Goal: Task Accomplishment & Management: Use online tool/utility

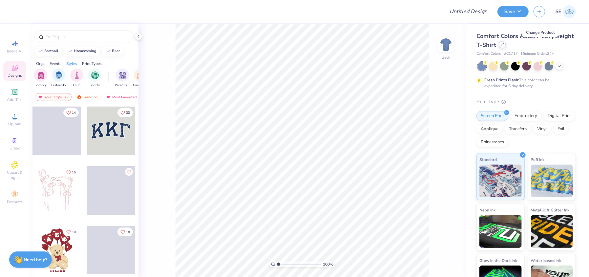
click at [504, 45] on icon at bounding box center [502, 44] width 3 height 3
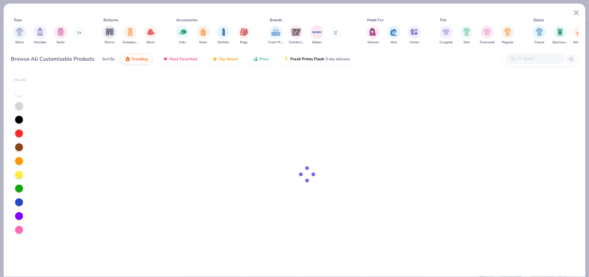
click at [522, 59] on input "text" at bounding box center [534, 59] width 51 height 8
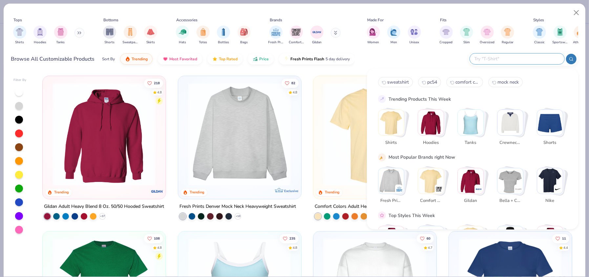
click at [389, 183] on img "Stack Card Button Fresh Prints" at bounding box center [391, 181] width 26 height 26
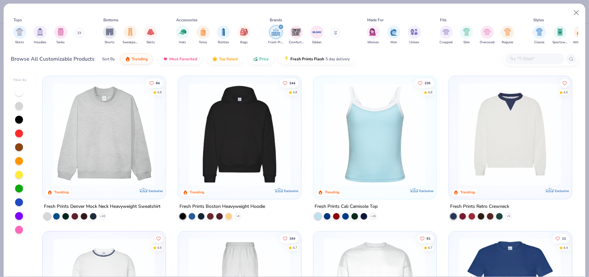
click at [93, 145] on img at bounding box center [104, 134] width 110 height 103
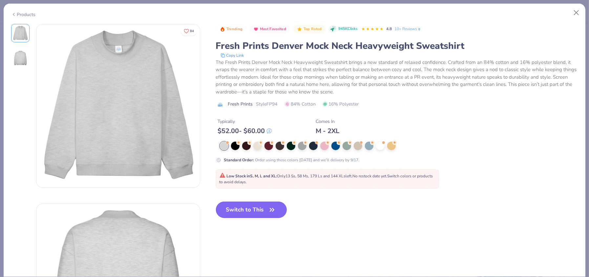
click at [247, 217] on button "Switch to This" at bounding box center [251, 210] width 71 height 16
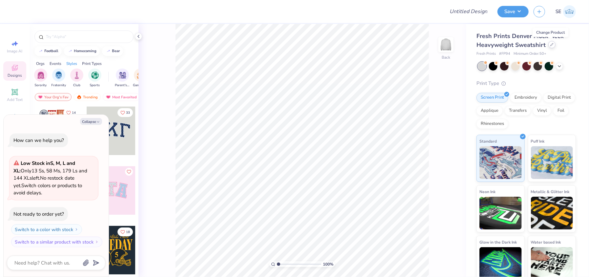
click at [548, 47] on div at bounding box center [551, 44] width 7 height 7
type textarea "x"
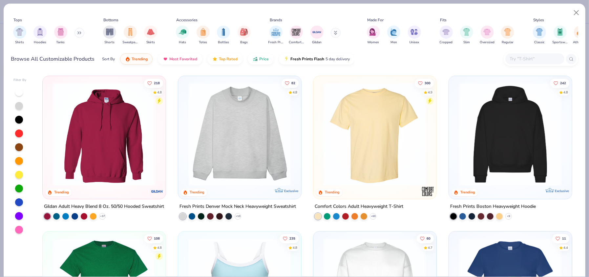
click at [528, 62] on input "text" at bounding box center [534, 59] width 51 height 8
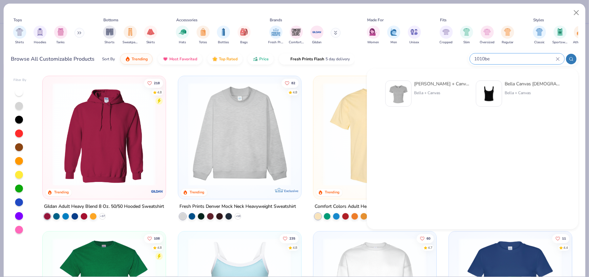
type input "1010be"
click at [394, 90] on img at bounding box center [398, 93] width 20 height 20
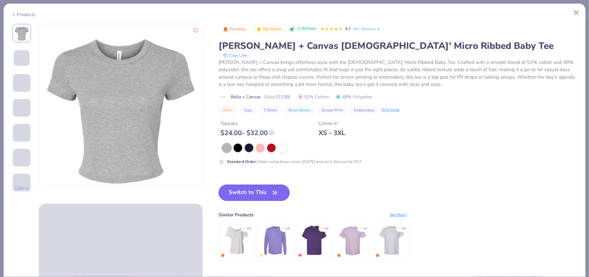
click at [256, 198] on button "Switch to This" at bounding box center [254, 193] width 71 height 16
click at [263, 191] on button "Switch to This" at bounding box center [254, 193] width 71 height 16
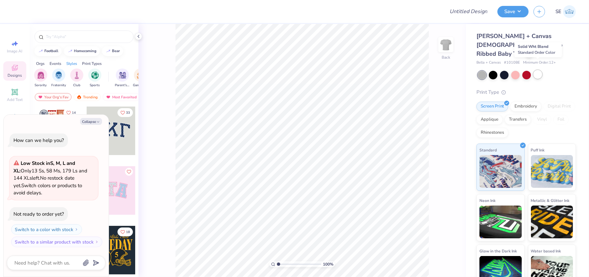
click at [539, 70] on div at bounding box center [538, 74] width 9 height 9
click at [525, 70] on div at bounding box center [526, 74] width 9 height 9
click at [511, 70] on div at bounding box center [515, 74] width 9 height 9
click at [492, 70] on div at bounding box center [493, 74] width 9 height 9
type textarea "x"
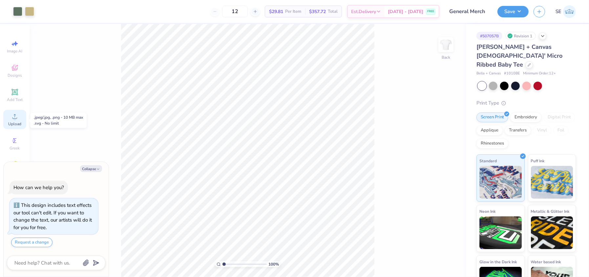
click at [16, 116] on icon at bounding box center [15, 117] width 8 height 8
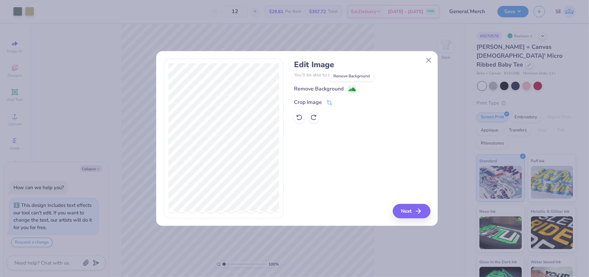
click at [351, 89] on image at bounding box center [351, 89] width 7 height 7
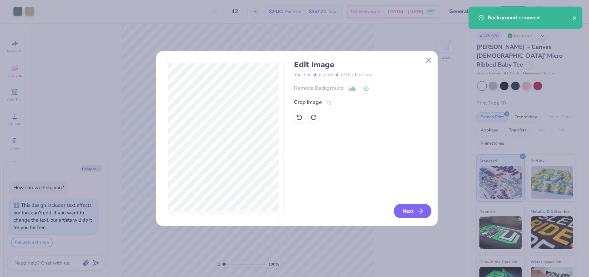
click at [405, 209] on button "Next" at bounding box center [413, 211] width 38 height 14
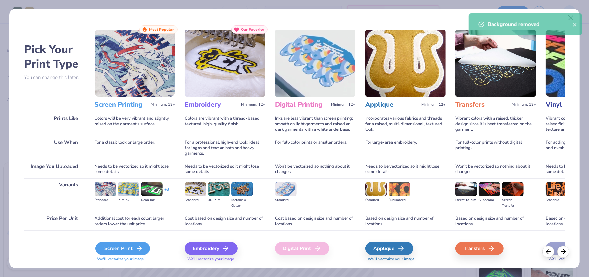
click at [124, 250] on div "Screen Print" at bounding box center [122, 248] width 54 height 13
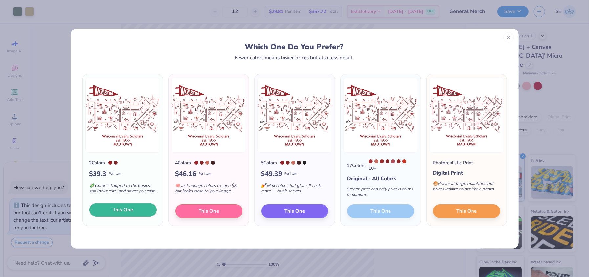
click at [130, 211] on span "This One" at bounding box center [123, 210] width 20 height 8
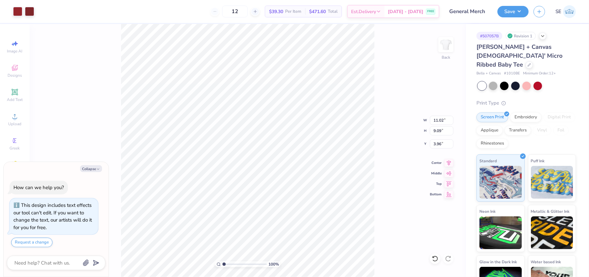
click at [29, 9] on div at bounding box center [294, 138] width 589 height 277
click at [15, 10] on div at bounding box center [17, 10] width 9 height 9
type textarea "x"
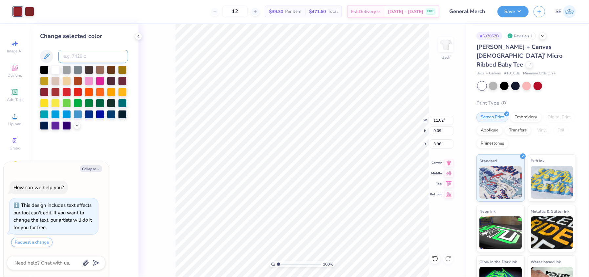
click at [84, 57] on input at bounding box center [93, 56] width 70 height 13
type input "1815"
type textarea "x"
type input "4.81"
type input "3.96"
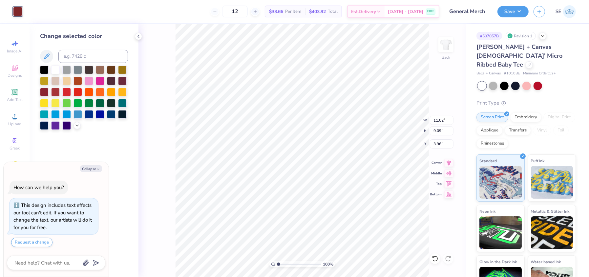
type input "9.08"
type textarea "x"
type input "5.00"
type input "5.94"
type input "3.00"
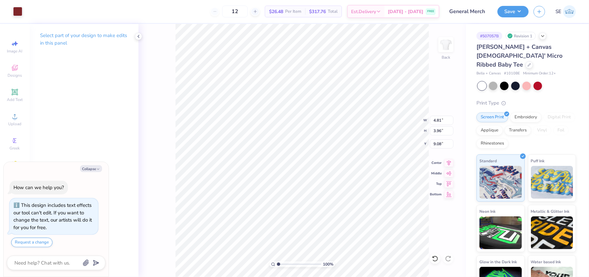
type textarea "x"
type input "3.21"
type textarea "x"
type input "7.52"
type input "6.20"
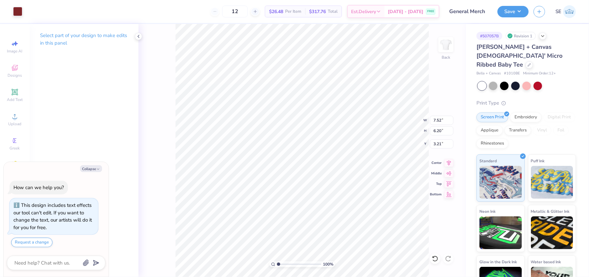
type textarea "x"
type input "10.43"
type input "8.60"
click at [447, 45] on img at bounding box center [446, 45] width 26 height 26
click at [447, 45] on img at bounding box center [445, 44] width 13 height 13
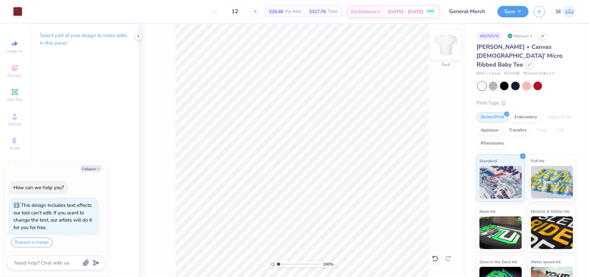
click at [446, 51] on img at bounding box center [446, 45] width 26 height 26
click at [514, 10] on button "Save" at bounding box center [512, 10] width 31 height 11
type textarea "x"
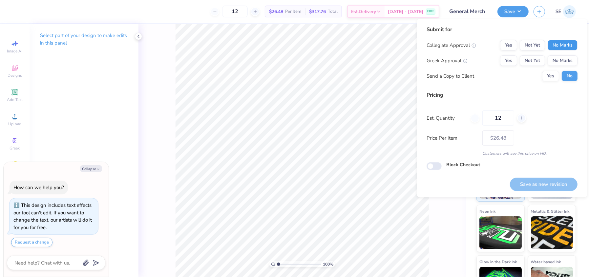
click at [558, 45] on button "No Marks" at bounding box center [563, 45] width 30 height 11
click at [515, 45] on button "Yes" at bounding box center [508, 45] width 17 height 11
click at [569, 59] on button "No Marks" at bounding box center [563, 60] width 30 height 11
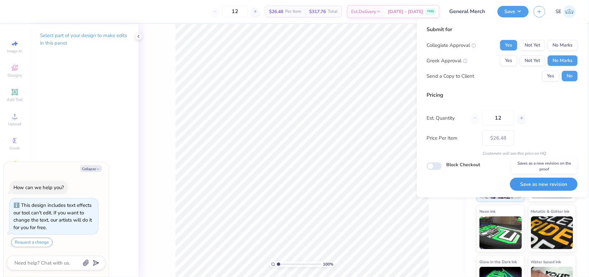
click at [540, 181] on button "Save as new revision" at bounding box center [544, 184] width 68 height 13
type input "$26.48"
type textarea "x"
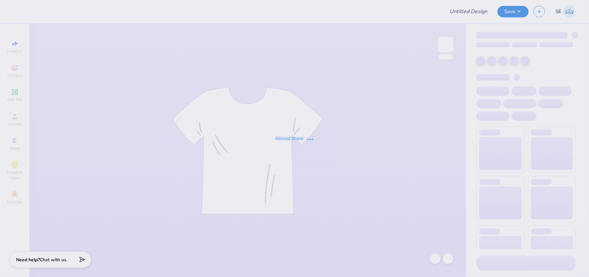
type input "General Merch"
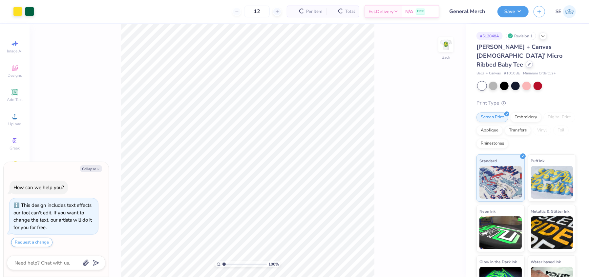
click at [530, 63] on icon at bounding box center [529, 64] width 3 height 3
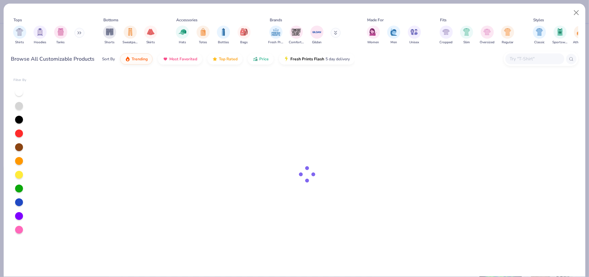
click at [527, 55] on input "text" at bounding box center [534, 59] width 51 height 8
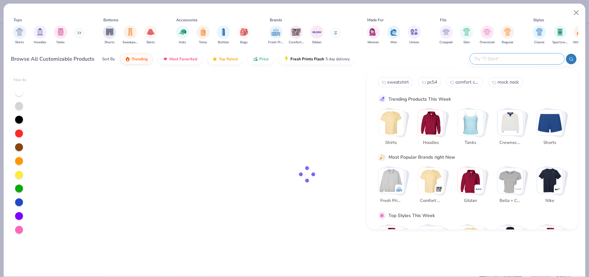
click at [522, 58] on input "text" at bounding box center [517, 59] width 86 height 8
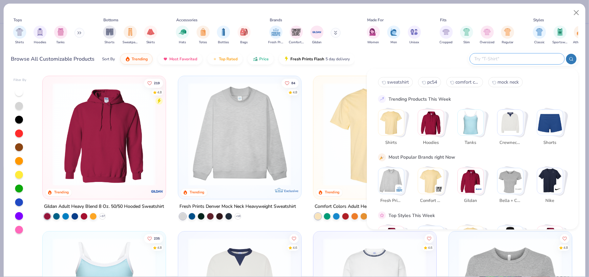
type textarea "x"
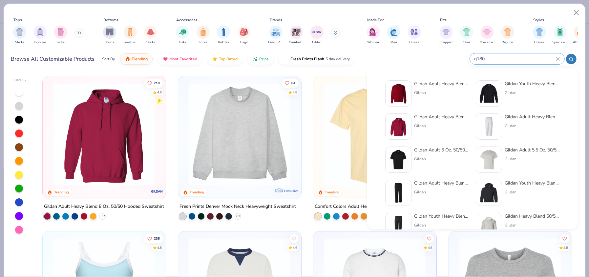
type input "g180"
click at [396, 96] on img at bounding box center [398, 93] width 20 height 20
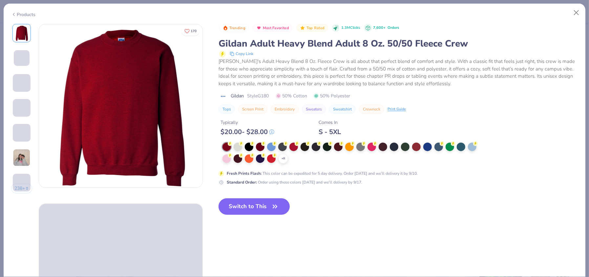
click at [257, 205] on button "Switch to This" at bounding box center [254, 207] width 71 height 16
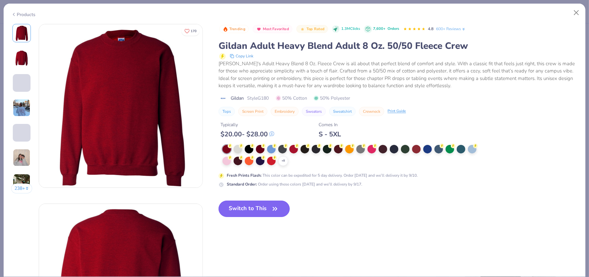
click at [275, 208] on icon "button" at bounding box center [275, 208] width 4 height 3
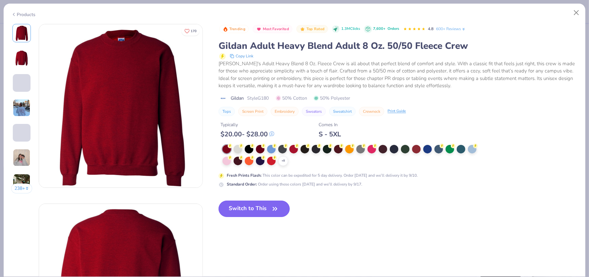
click at [256, 208] on button "Switch to This" at bounding box center [254, 209] width 71 height 16
click at [258, 210] on button "Switch to This" at bounding box center [254, 209] width 71 height 16
click at [236, 149] on div at bounding box center [238, 148] width 9 height 9
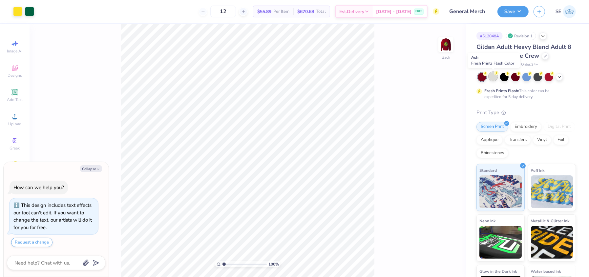
click at [492, 75] on div at bounding box center [493, 76] width 9 height 9
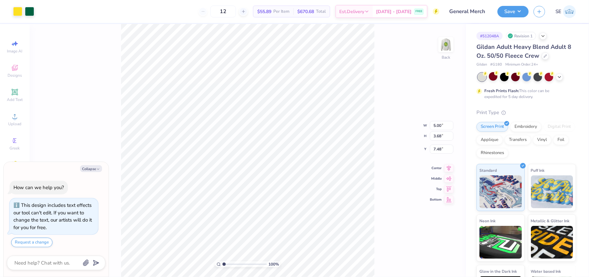
type textarea "x"
type input "2.36"
click at [433, 258] on icon at bounding box center [433, 257] width 1 height 1
type textarea "x"
type input "2.05"
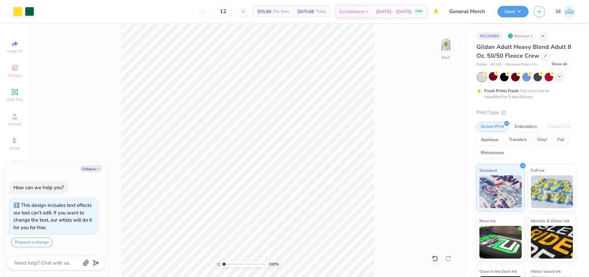
click at [560, 77] on icon at bounding box center [559, 76] width 5 height 5
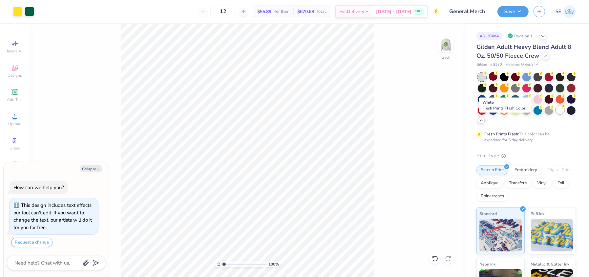
click at [556, 114] on div at bounding box center [560, 110] width 9 height 9
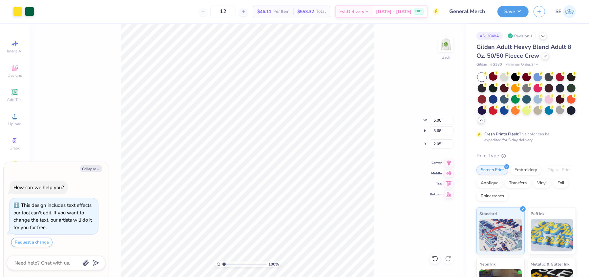
type textarea "x"
type input "3.29"
type textarea "x"
type input "4.31"
type input "3.17"
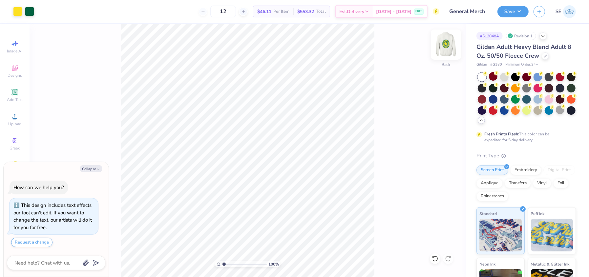
click at [447, 47] on img at bounding box center [446, 45] width 26 height 26
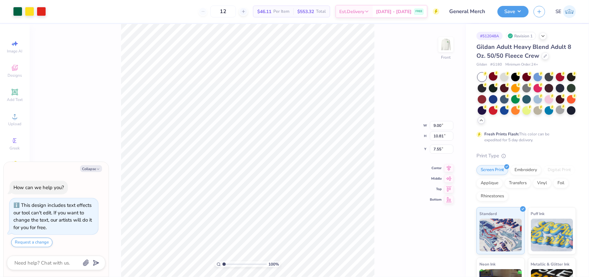
type textarea "x"
type input "10.86"
type input "13.05"
type input "5.31"
type textarea "x"
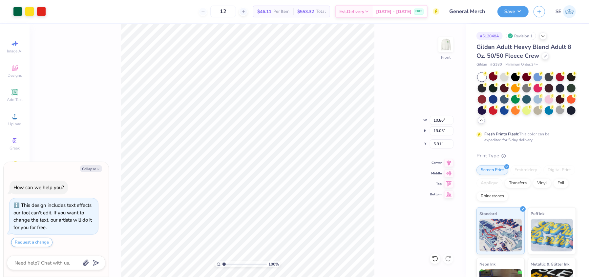
type input "5.19"
type textarea "x"
type input "12.16"
type input "14.61"
type textarea "x"
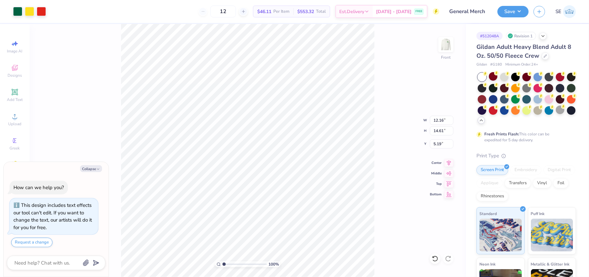
type input "5.27"
click at [450, 162] on icon at bounding box center [448, 162] width 9 height 8
click at [449, 46] on img at bounding box center [445, 44] width 13 height 13
click at [380, 100] on div "100 % Front W 12.16 12.16 " H 14.61 14.61 " Y 5.27 5.27 " Center Middle Top Bot…" at bounding box center [248, 150] width 436 height 253
click at [443, 46] on img at bounding box center [446, 45] width 26 height 26
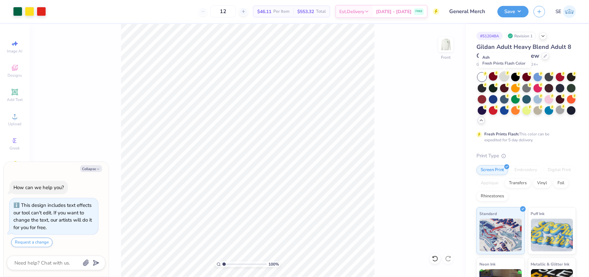
click at [505, 78] on div at bounding box center [504, 76] width 9 height 9
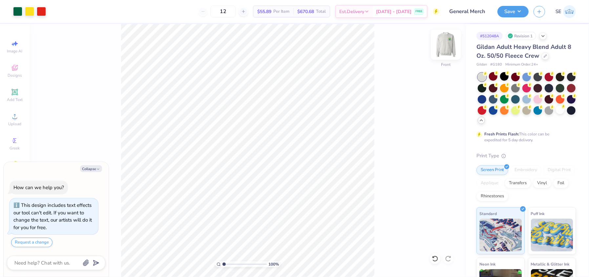
click at [443, 51] on img at bounding box center [446, 45] width 26 height 26
click at [443, 51] on img at bounding box center [445, 44] width 13 height 13
click at [556, 114] on div at bounding box center [560, 110] width 9 height 9
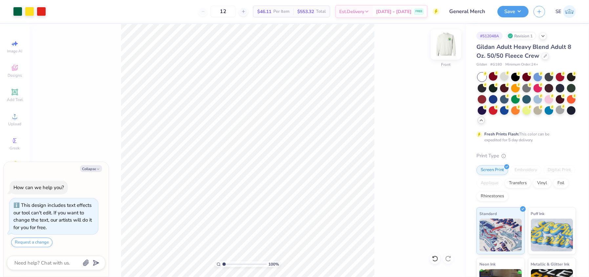
click at [450, 47] on img at bounding box center [446, 45] width 26 height 26
click at [514, 9] on button "Save" at bounding box center [512, 10] width 31 height 11
type textarea "x"
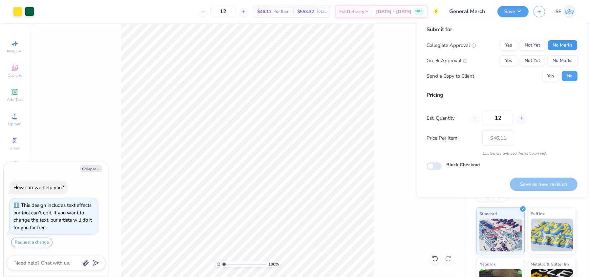
click at [570, 48] on button "No Marks" at bounding box center [563, 45] width 30 height 11
click at [511, 45] on button "Yes" at bounding box center [508, 45] width 17 height 11
click at [562, 63] on button "No Marks" at bounding box center [563, 60] width 30 height 11
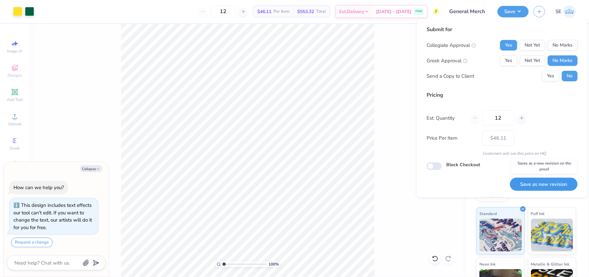
click at [539, 185] on button "Save as new revision" at bounding box center [544, 184] width 68 height 13
type input "$46.11"
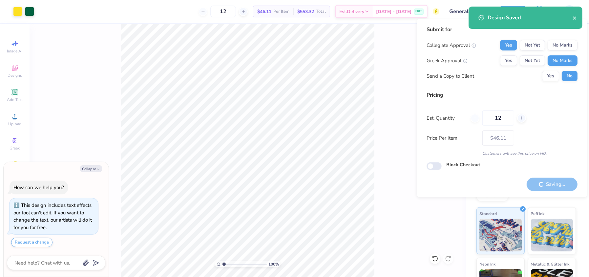
type textarea "x"
type input "– –"
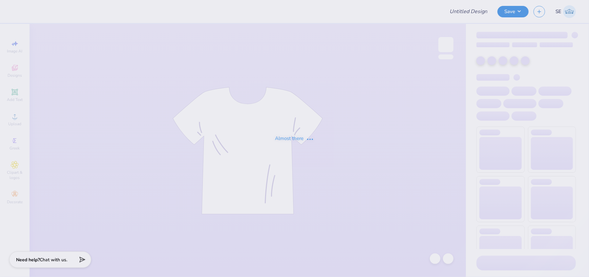
type input "General Merch"
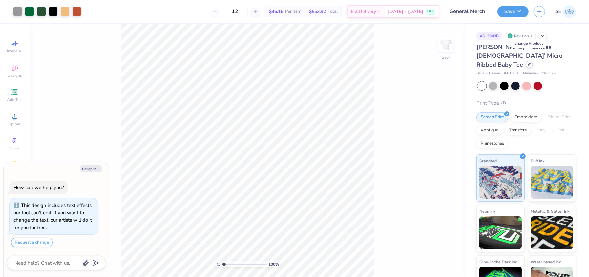
click at [530, 63] on icon at bounding box center [529, 64] width 3 height 3
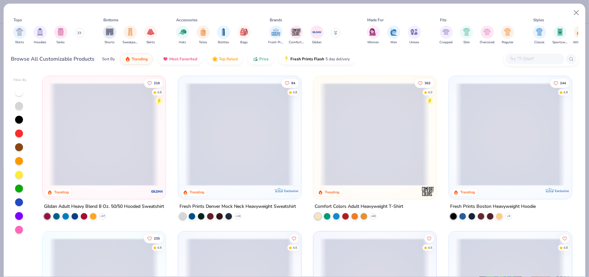
type textarea "x"
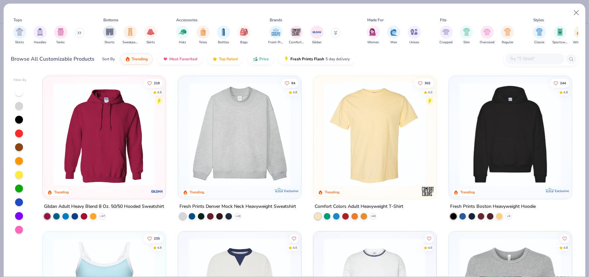
click at [544, 58] on input "text" at bounding box center [534, 59] width 51 height 8
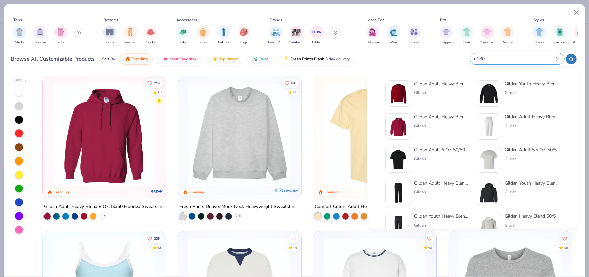
type input "g180"
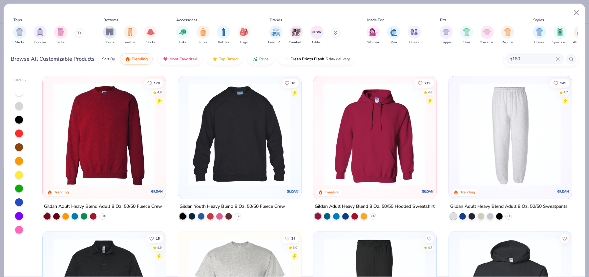
click at [106, 129] on img at bounding box center [104, 134] width 110 height 103
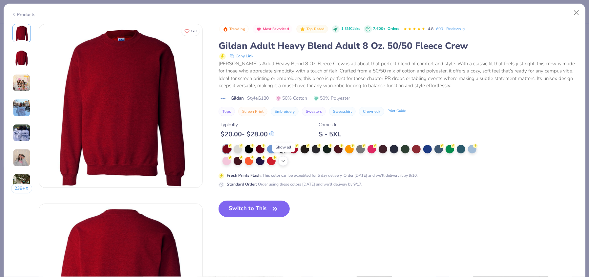
click at [284, 161] on icon at bounding box center [283, 160] width 5 height 5
click at [238, 150] on div at bounding box center [238, 148] width 9 height 9
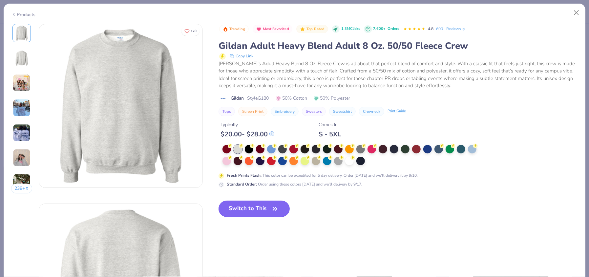
click at [256, 212] on button "Switch to This" at bounding box center [254, 209] width 71 height 16
click at [267, 209] on button "Switch to This" at bounding box center [254, 209] width 71 height 16
click at [271, 207] on icon "button" at bounding box center [274, 208] width 9 height 9
click at [267, 206] on button "Switch to This" at bounding box center [254, 209] width 71 height 16
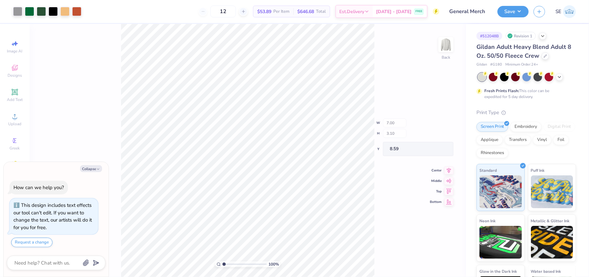
click at [384, 128] on div "100 % Back W 7.00 H 3.10 Y 8.59 Center Middle Top Bottom" at bounding box center [248, 150] width 436 height 253
click at [394, 138] on div "100 % Back W 12.24 12.24 " H 8.62 8.62 " Y 5.74 5.74 " Center Middle Top Bottom" at bounding box center [248, 150] width 436 height 253
type textarea "x"
type input "3.68"
click at [561, 78] on icon at bounding box center [559, 76] width 5 height 5
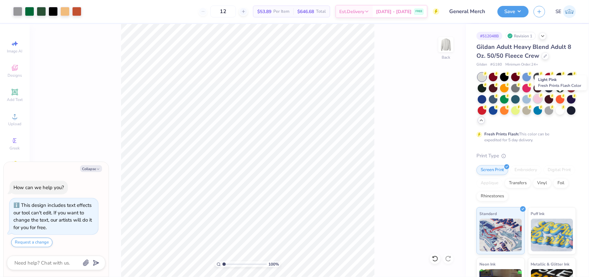
click at [542, 101] on div at bounding box center [538, 99] width 9 height 9
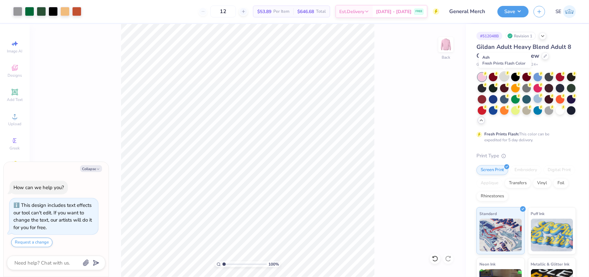
click at [504, 74] on div at bounding box center [504, 76] width 9 height 9
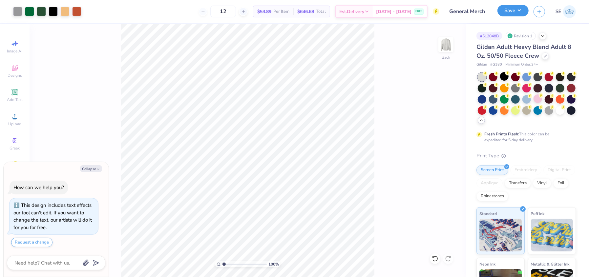
click at [510, 11] on button "Save" at bounding box center [512, 10] width 31 height 11
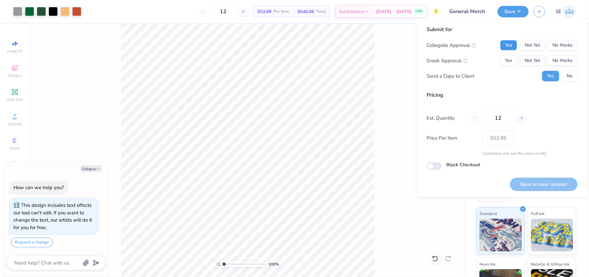
click at [514, 42] on button "Yes" at bounding box center [508, 45] width 17 height 11
click at [557, 64] on button "No Marks" at bounding box center [563, 60] width 30 height 11
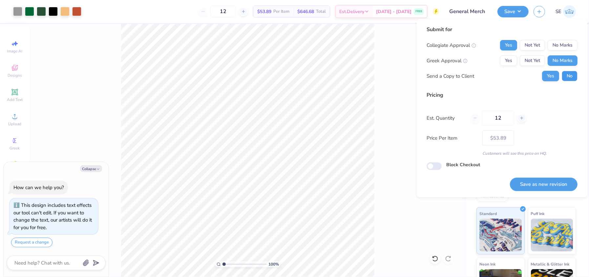
click at [562, 76] on button "No" at bounding box center [570, 76] width 16 height 11
type textarea "x"
click at [529, 185] on button "Save as new revision" at bounding box center [544, 184] width 68 height 13
type input "$53.89"
type textarea "x"
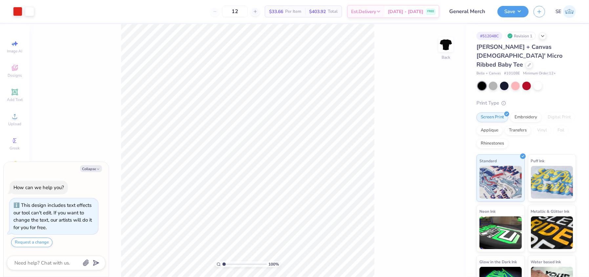
click at [393, 162] on div "100 % Back" at bounding box center [248, 150] width 436 height 253
click at [526, 61] on div at bounding box center [529, 64] width 7 height 7
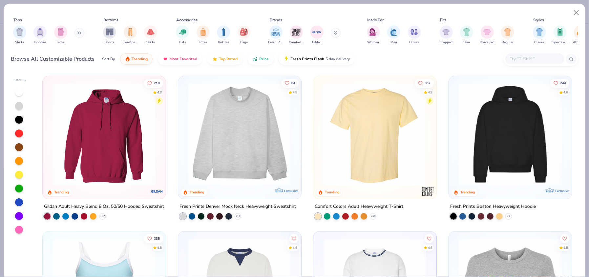
type textarea "x"
click at [530, 57] on input "text" at bounding box center [534, 59] width 51 height 8
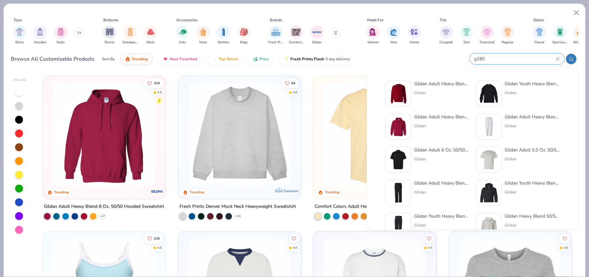
type input "g180"
click at [414, 94] on div "Gildan" at bounding box center [441, 93] width 55 height 6
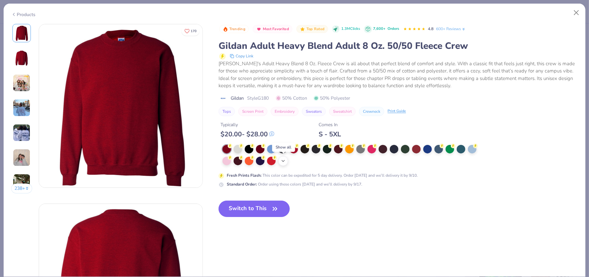
click at [284, 160] on icon at bounding box center [283, 160] width 5 height 5
click at [448, 150] on div at bounding box center [450, 148] width 9 height 9
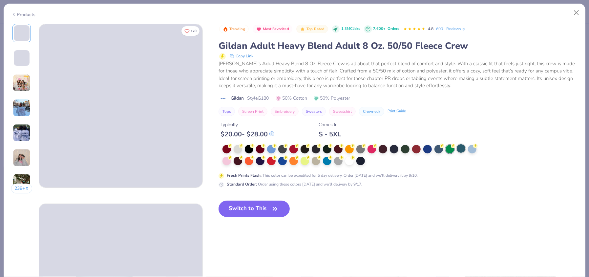
click at [461, 149] on div at bounding box center [461, 148] width 9 height 9
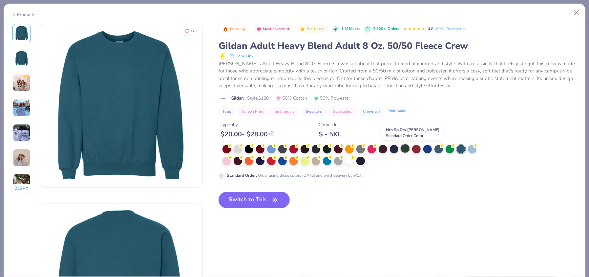
click at [402, 148] on div at bounding box center [405, 148] width 9 height 9
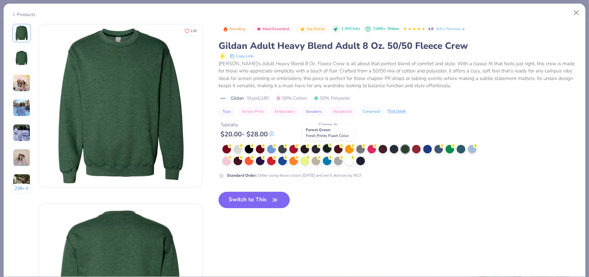
click at [327, 150] on div at bounding box center [327, 148] width 9 height 9
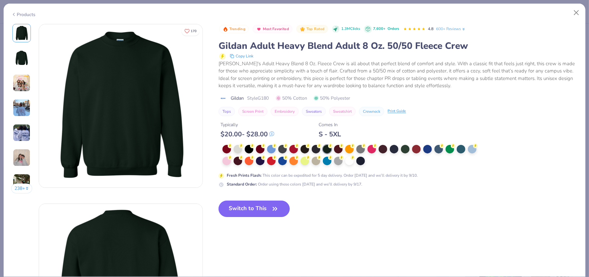
click at [250, 206] on button "Switch to This" at bounding box center [254, 209] width 71 height 16
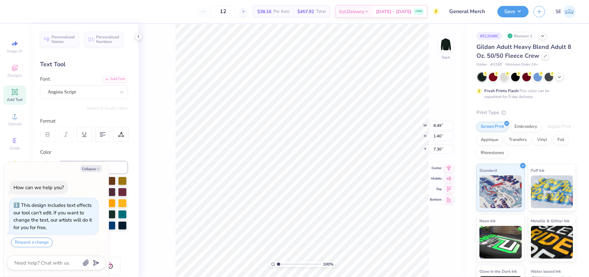
click at [7, 14] on div at bounding box center [6, 11] width 13 height 23
click at [148, 52] on div "100 % Back W 8.49 8.49 " H 1.40 1.40 " Y 7.30 7.30 " Center Middle Top Bottom" at bounding box center [301, 150] width 327 height 253
click at [17, 10] on div at bounding box center [17, 10] width 9 height 9
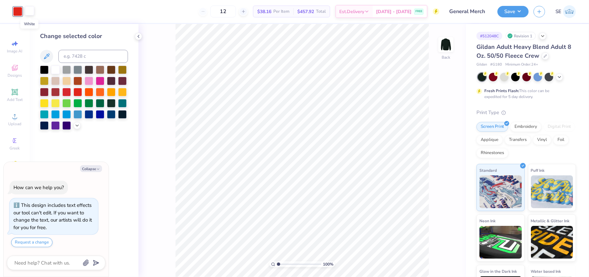
click at [31, 13] on div at bounding box center [29, 10] width 9 height 9
click at [52, 103] on div at bounding box center [55, 102] width 9 height 9
click at [57, 67] on div at bounding box center [55, 69] width 9 height 9
click at [559, 77] on icon at bounding box center [559, 76] width 5 height 5
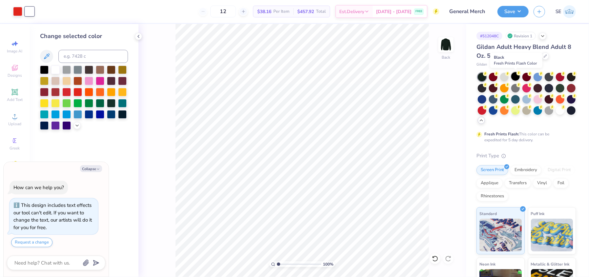
click at [515, 76] on div at bounding box center [515, 76] width 9 height 9
click at [517, 8] on button "Save" at bounding box center [512, 10] width 31 height 11
type textarea "x"
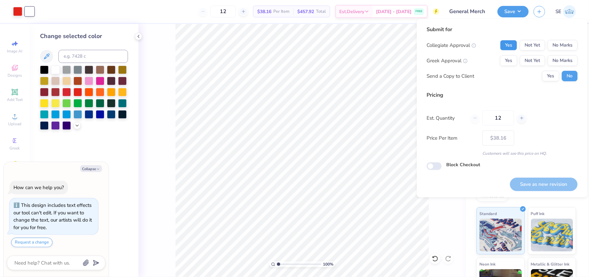
click at [507, 47] on button "Yes" at bounding box center [508, 45] width 17 height 11
click at [557, 60] on button "No Marks" at bounding box center [563, 60] width 30 height 11
click at [526, 183] on button "Save as new revision" at bounding box center [544, 184] width 68 height 13
type input "$38.16"
type textarea "x"
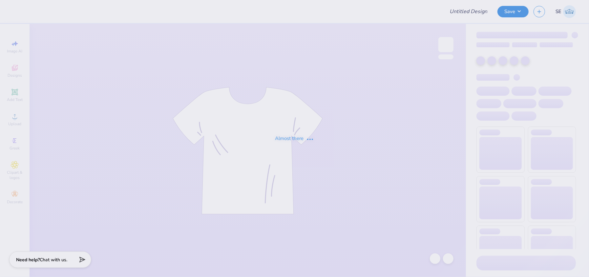
type input "General Merch"
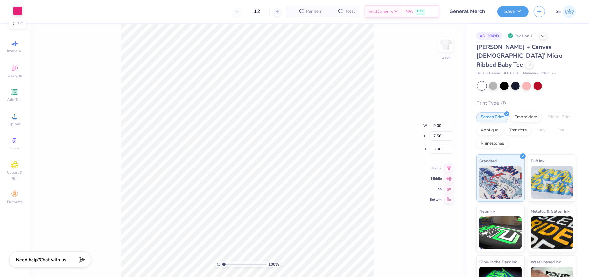
click at [17, 13] on div at bounding box center [17, 10] width 9 height 9
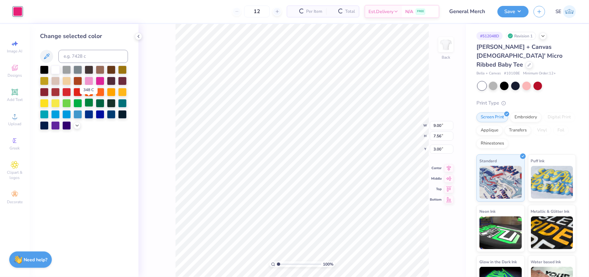
click at [89, 102] on div at bounding box center [89, 102] width 9 height 9
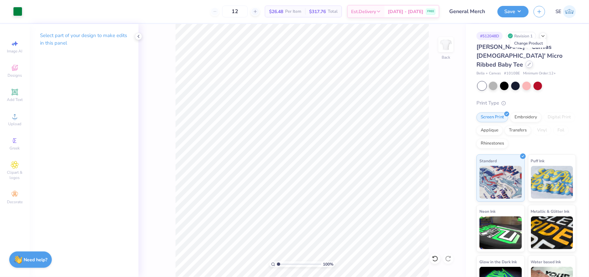
click at [529, 63] on icon at bounding box center [529, 64] width 3 height 3
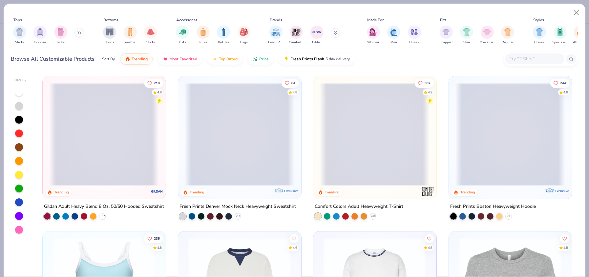
click at [529, 56] on input "text" at bounding box center [534, 59] width 51 height 8
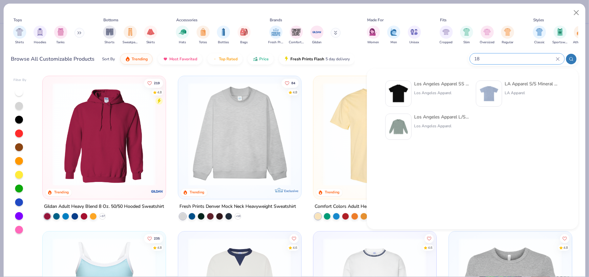
type input "1"
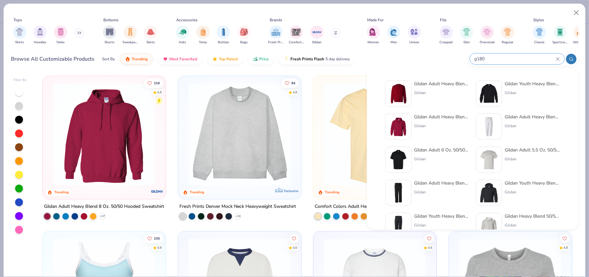
type input "g180"
click at [400, 96] on img at bounding box center [398, 93] width 20 height 20
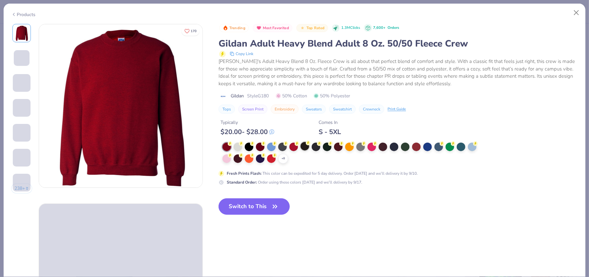
click at [305, 146] on div at bounding box center [305, 146] width 9 height 9
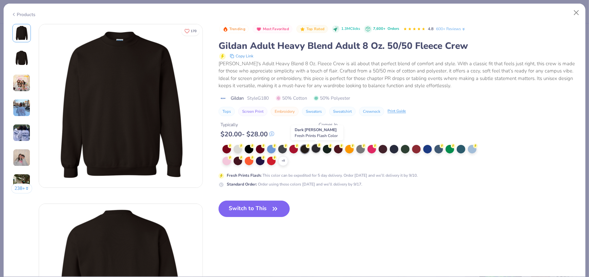
click at [313, 148] on div at bounding box center [316, 148] width 9 height 9
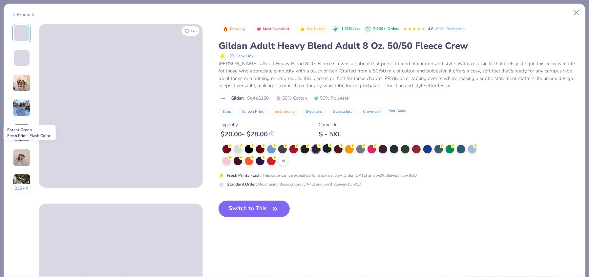
click at [331, 150] on div at bounding box center [327, 148] width 9 height 9
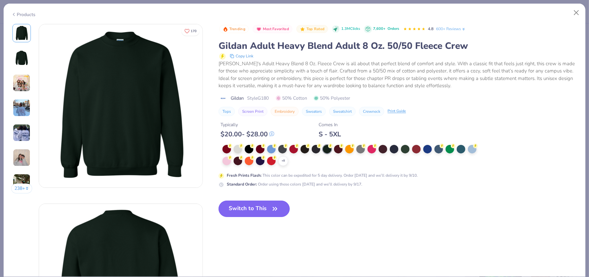
click at [258, 210] on button "Switch to This" at bounding box center [254, 209] width 71 height 16
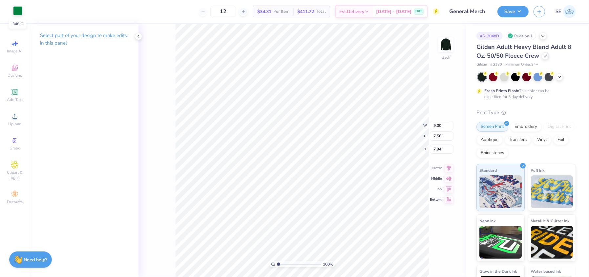
click at [17, 11] on div at bounding box center [17, 10] width 9 height 9
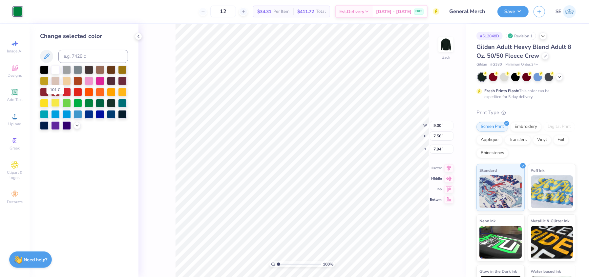
click at [55, 103] on div at bounding box center [55, 102] width 9 height 9
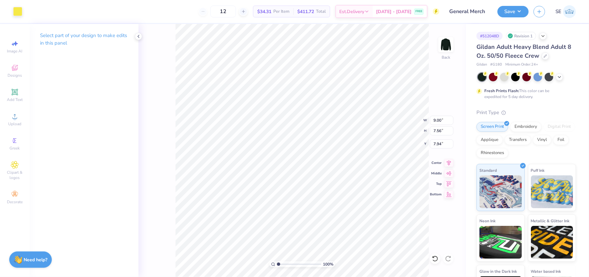
type input "3.67"
click at [434, 154] on div "100 % Back W 9.00 9.00 " H 7.56 7.56 " Y 3.67 3.67 " Center Middle Top Bottom" at bounding box center [301, 150] width 327 height 253
type input "11.38"
type input "9.57"
click at [447, 162] on icon at bounding box center [448, 162] width 9 height 8
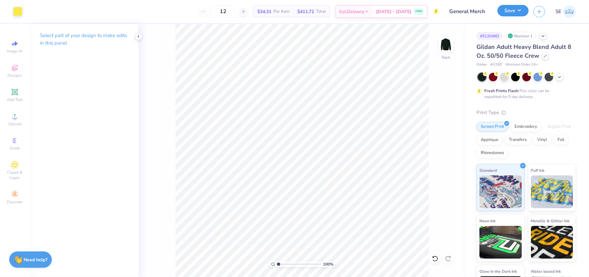
click at [510, 13] on button "Save" at bounding box center [512, 10] width 31 height 11
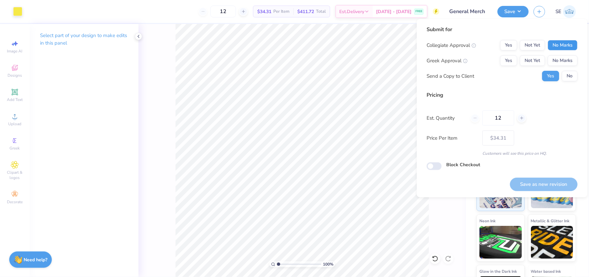
click at [558, 50] on button "No Marks" at bounding box center [563, 45] width 30 height 11
click at [510, 40] on button "Yes" at bounding box center [508, 45] width 17 height 11
click at [562, 58] on button "No Marks" at bounding box center [563, 60] width 30 height 11
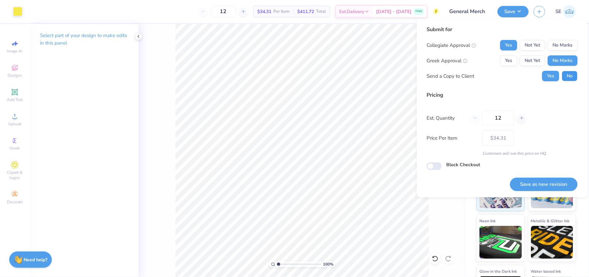
click at [572, 81] on button "No" at bounding box center [570, 76] width 16 height 11
click at [540, 183] on button "Save as new revision" at bounding box center [544, 184] width 68 height 13
type input "$34.31"
